Goal: Information Seeking & Learning: Find specific fact

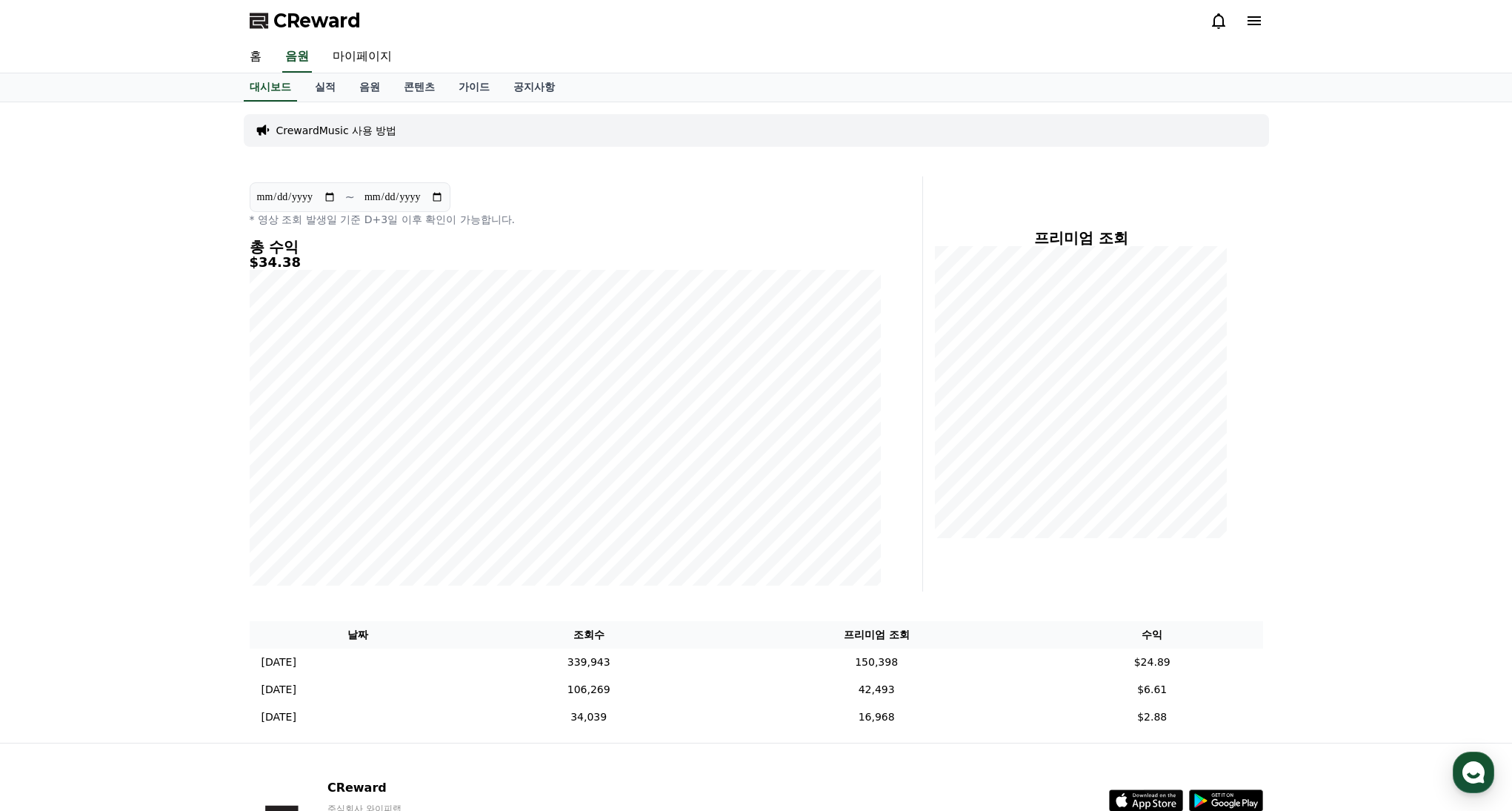
click at [261, 268] on div "총 수익 $34.38" at bounding box center [565, 412] width 631 height 347
click at [1484, 767] on icon "button" at bounding box center [1473, 771] width 26 height 26
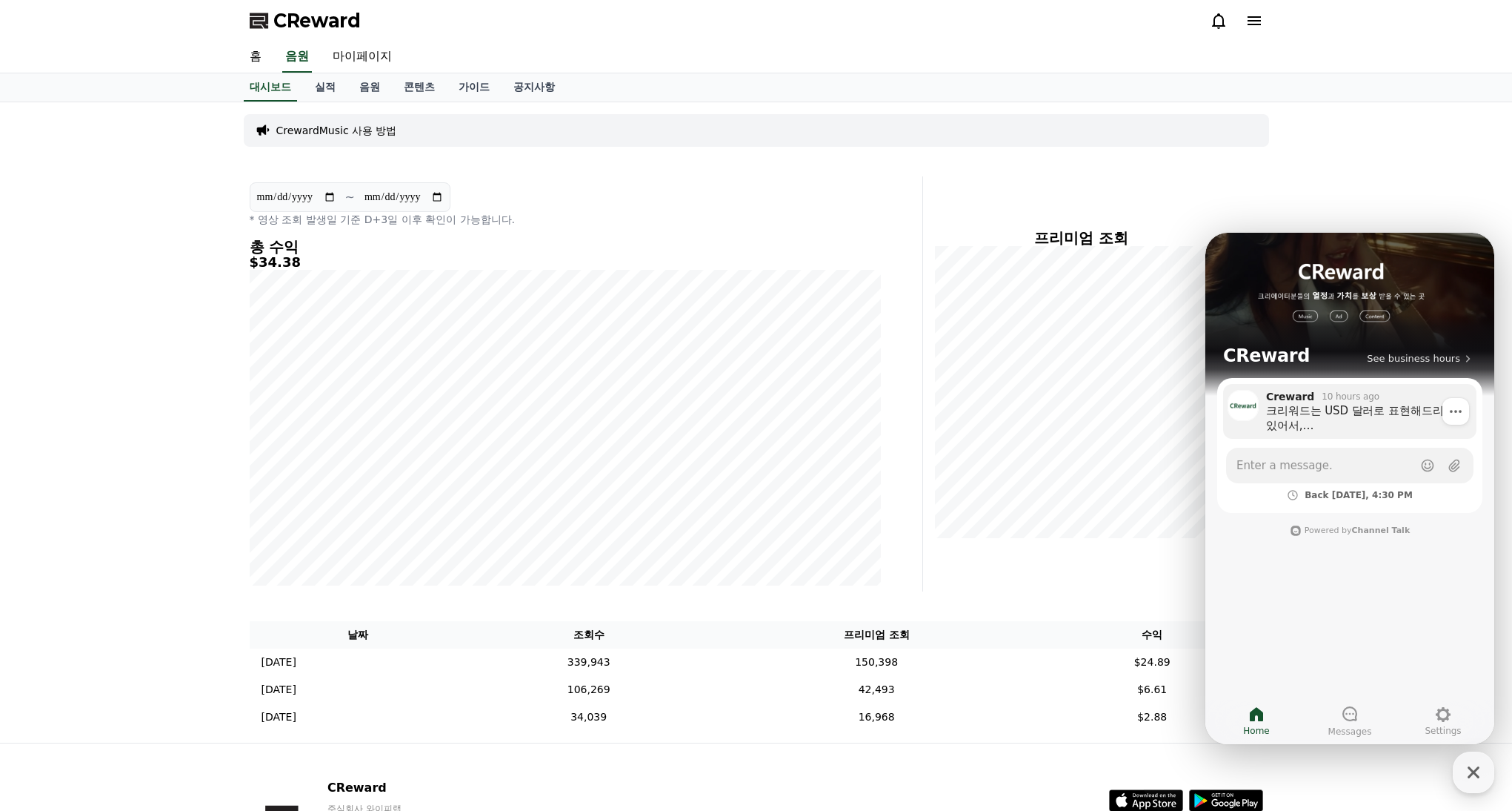
click at [1380, 417] on div "크리워드는 USD 달러로 표현해드리고 있어서, 조회수당 단가를 보여드리고 있지는 않습니다. 유효조회수, 프리미엄 조회수, 수익 이렇게 보여드리…" at bounding box center [1366, 418] width 200 height 29
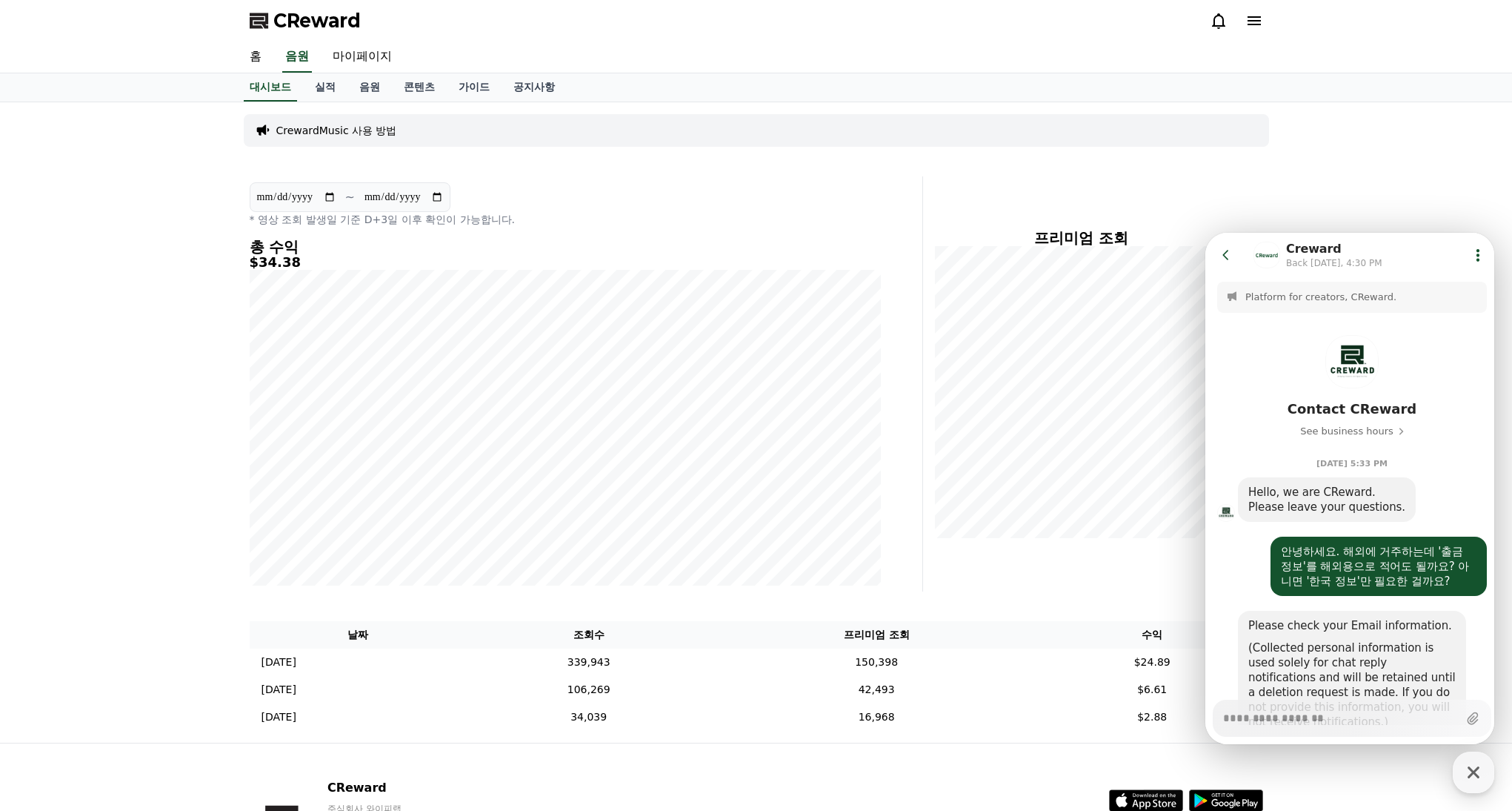
scroll to position [1731, 0]
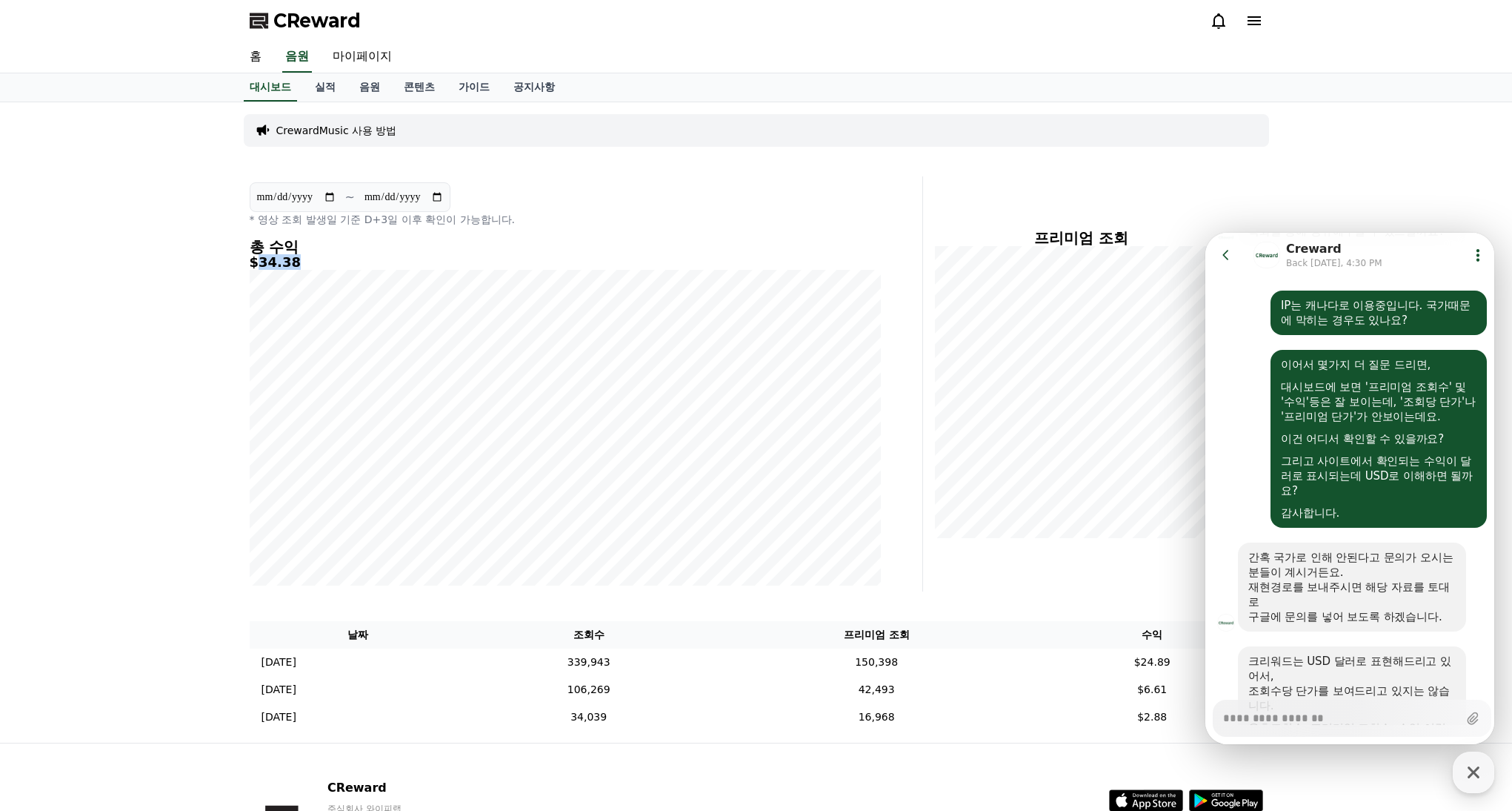
drag, startPoint x: 303, startPoint y: 265, endPoint x: 256, endPoint y: 262, distance: 47.1
click at [256, 262] on h5 "$34.38" at bounding box center [565, 262] width 631 height 15
copy h5 "34.38"
type textarea "*"
